Goal: Information Seeking & Learning: Find specific page/section

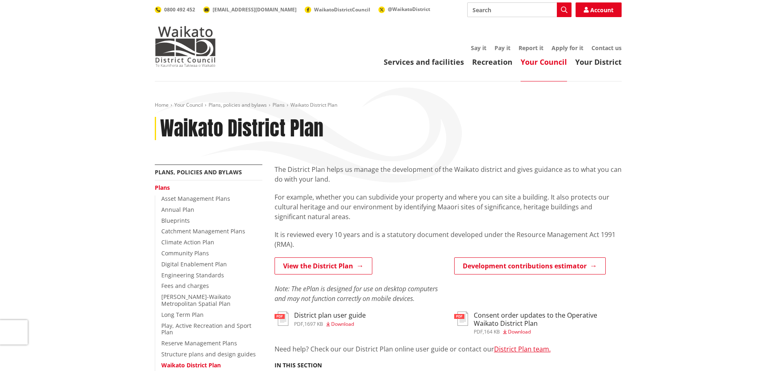
click at [504, 9] on input "Search" at bounding box center [519, 9] width 104 height 15
type input "view shaft"
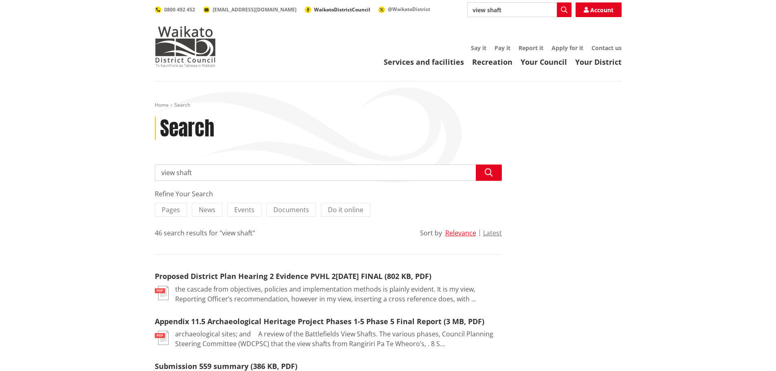
click at [314, 8] on span "WaikatoDistrictCouncil" at bounding box center [342, 9] width 56 height 7
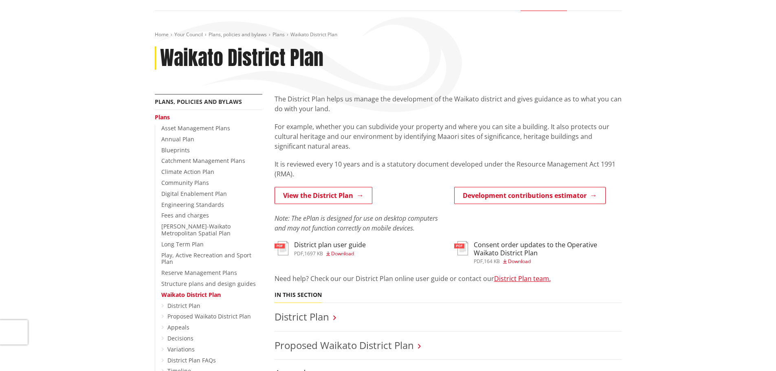
scroll to position [82, 0]
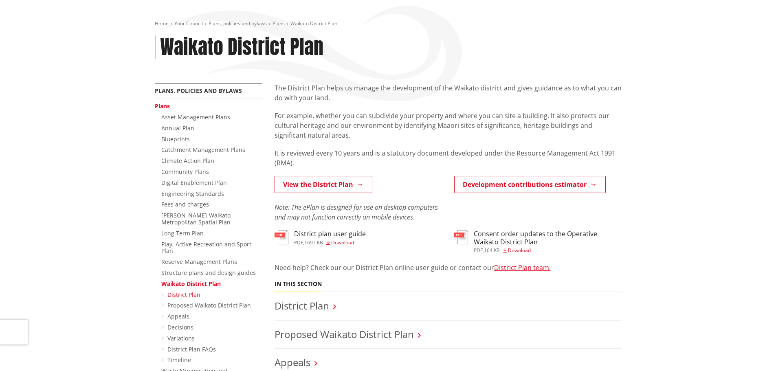
click at [193, 291] on link "District Plan" at bounding box center [184, 295] width 33 height 8
